Goal: Task Accomplishment & Management: Manage account settings

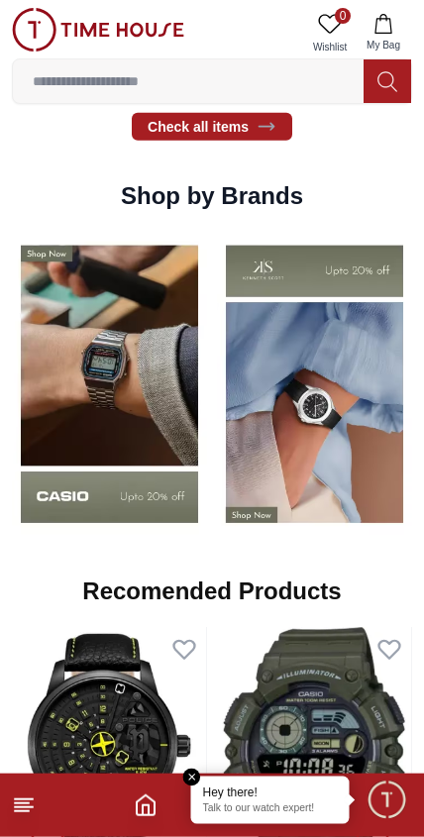
scroll to position [1830, 0]
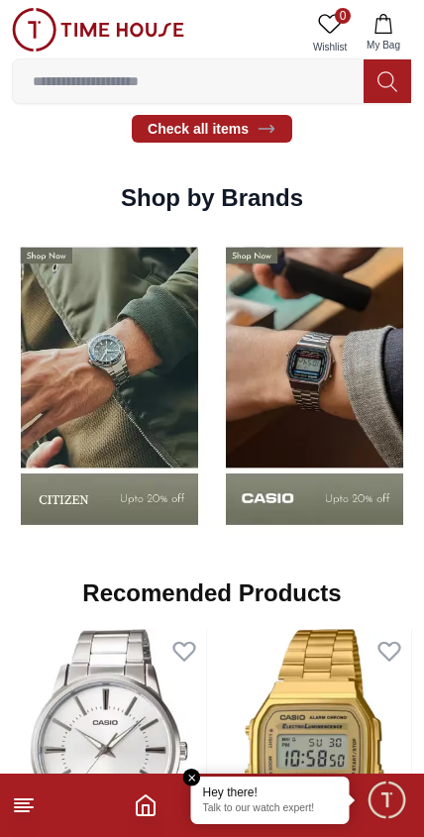
click at [304, 81] on input at bounding box center [188, 81] width 351 height 40
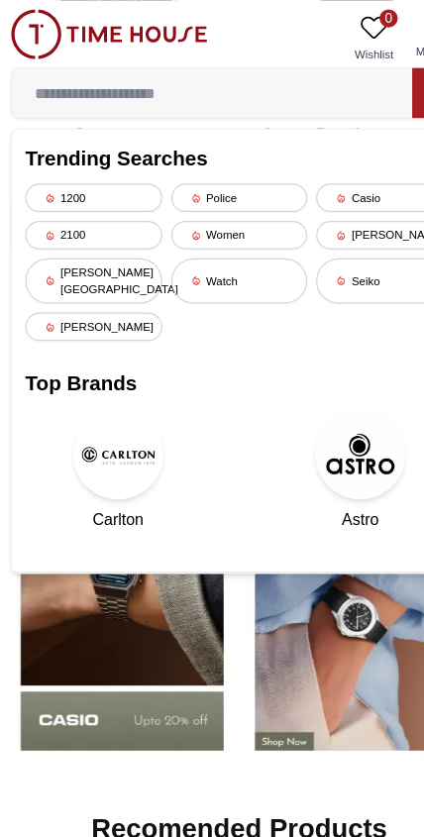
click at [112, 236] on div "[PERSON_NAME][GEOGRAPHIC_DATA]" at bounding box center [85, 246] width 120 height 40
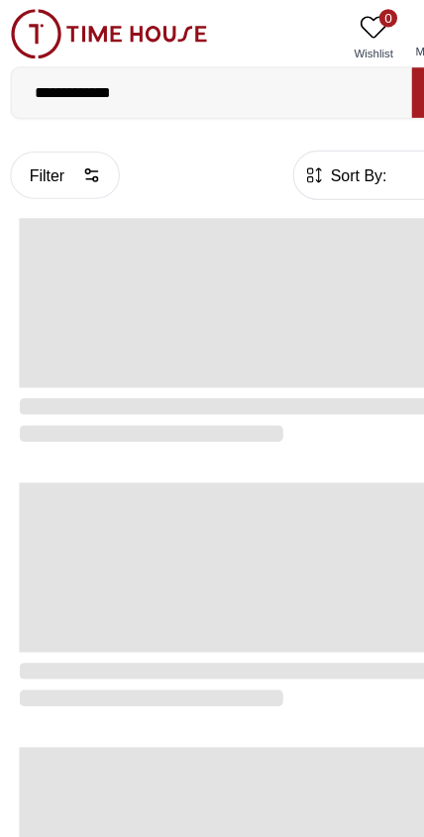
click at [307, 465] on span at bounding box center [212, 497] width 384 height 149
click at [304, 245] on span at bounding box center [212, 265] width 384 height 149
click at [235, 77] on input "**********" at bounding box center [188, 81] width 351 height 40
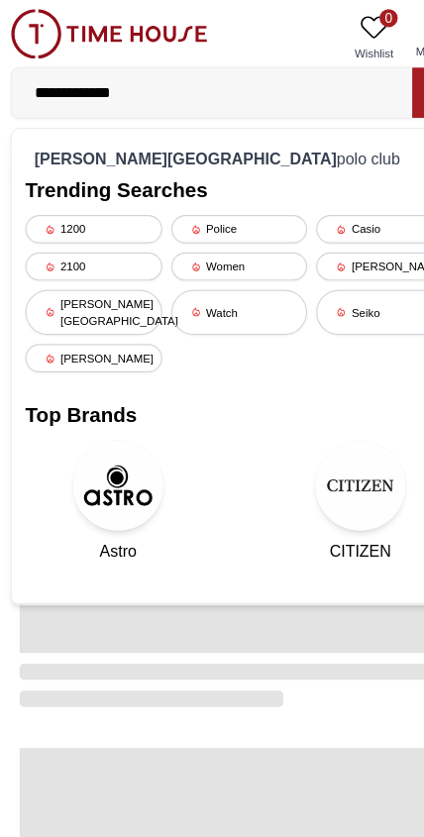
click at [114, 260] on div "[PERSON_NAME][GEOGRAPHIC_DATA]" at bounding box center [85, 274] width 120 height 40
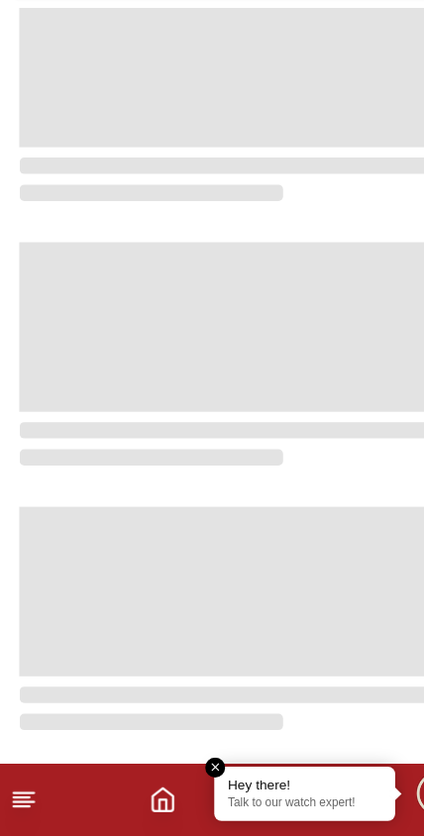
scroll to position [108, 0]
click at [204, 777] on div "Hey there! Talk to our watch expert!" at bounding box center [270, 801] width 158 height 48
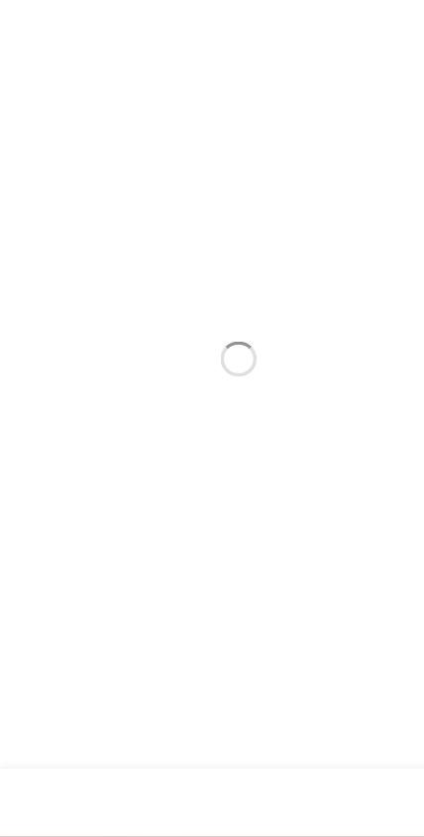
scroll to position [0, 0]
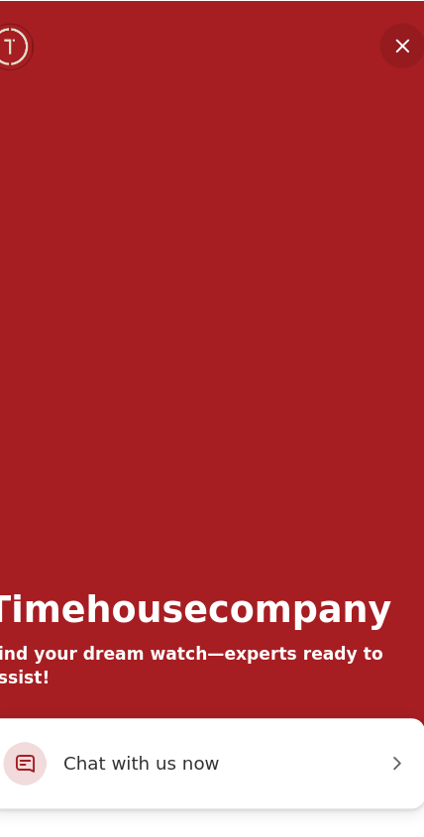
click at [345, 34] on em "Minimize" at bounding box center [349, 40] width 40 height 40
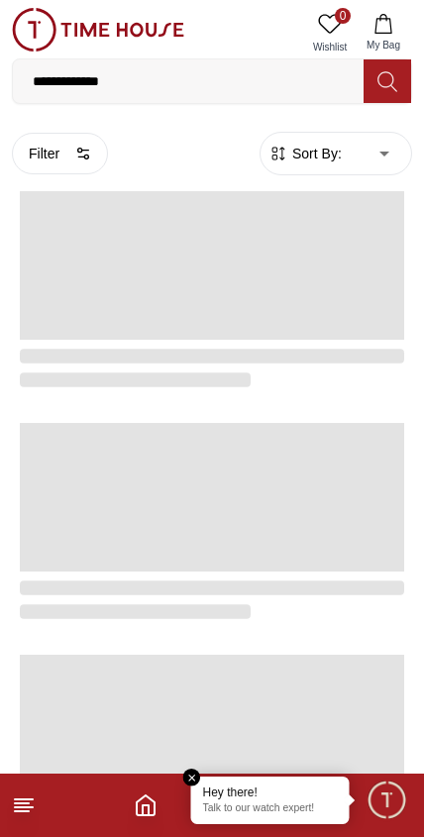
click at [186, 780] on em "Close tooltip" at bounding box center [192, 778] width 18 height 18
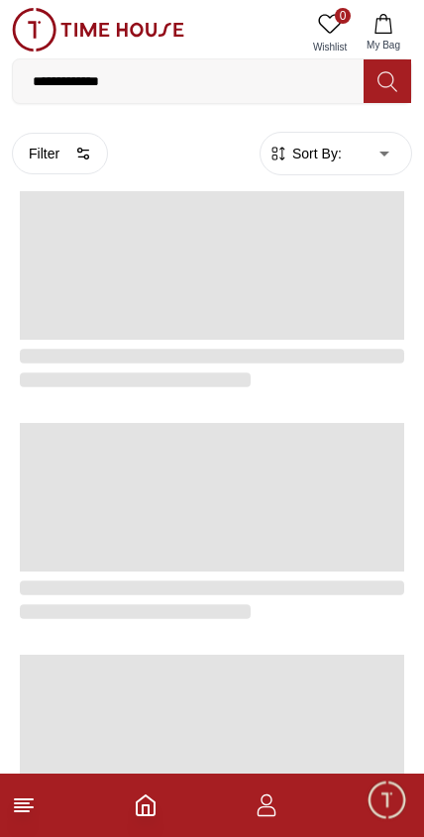
click at [273, 796] on icon "button" at bounding box center [267, 805] width 24 height 24
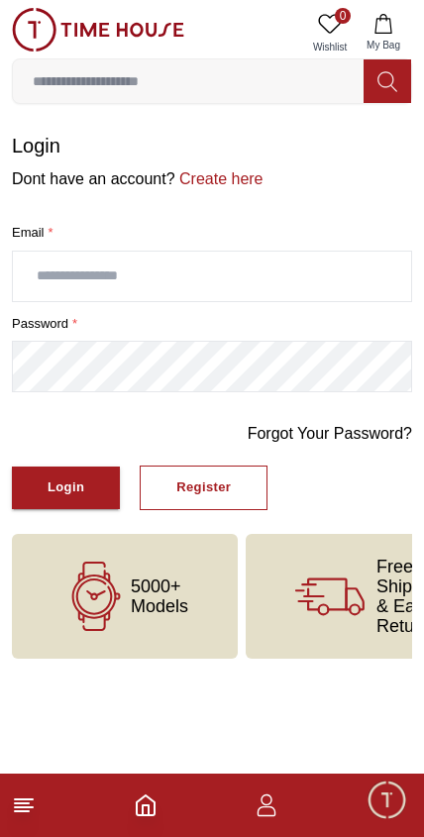
click at [94, 275] on input "text" at bounding box center [212, 277] width 398 height 50
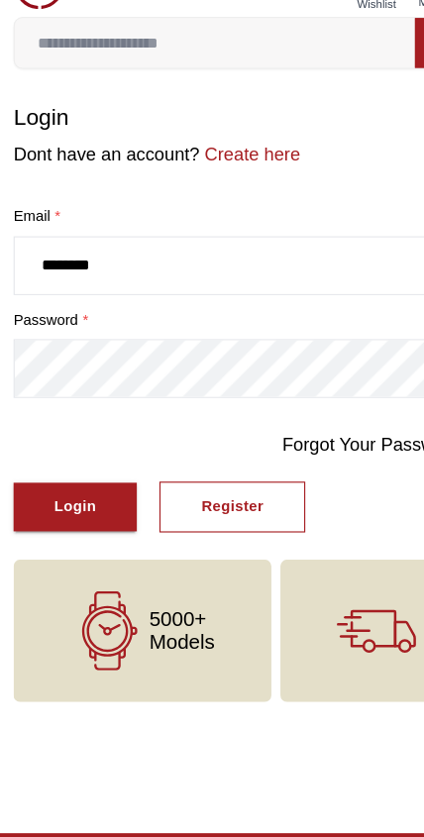
click at [71, 476] on div "Login" at bounding box center [66, 487] width 37 height 23
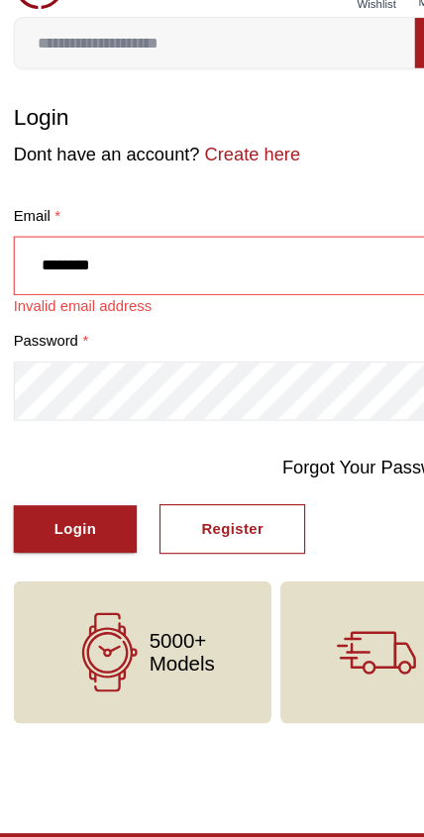
click at [143, 252] on input "********" at bounding box center [212, 277] width 398 height 50
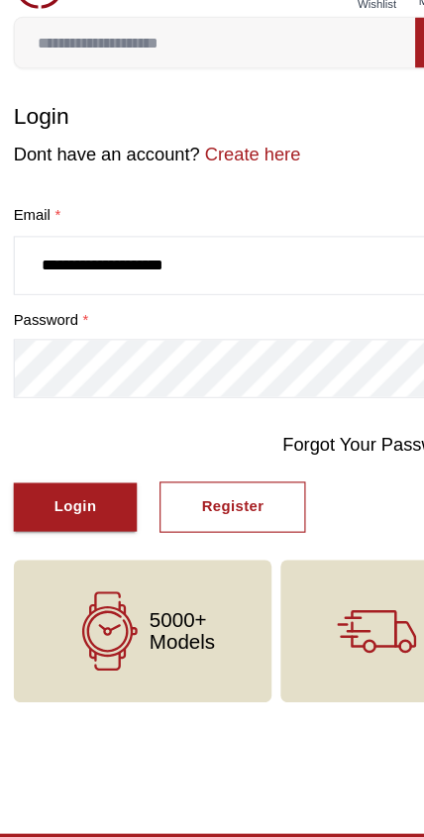
type input "**********"
click at [65, 467] on button "Login" at bounding box center [66, 488] width 108 height 43
